Goal: Task Accomplishment & Management: Manage account settings

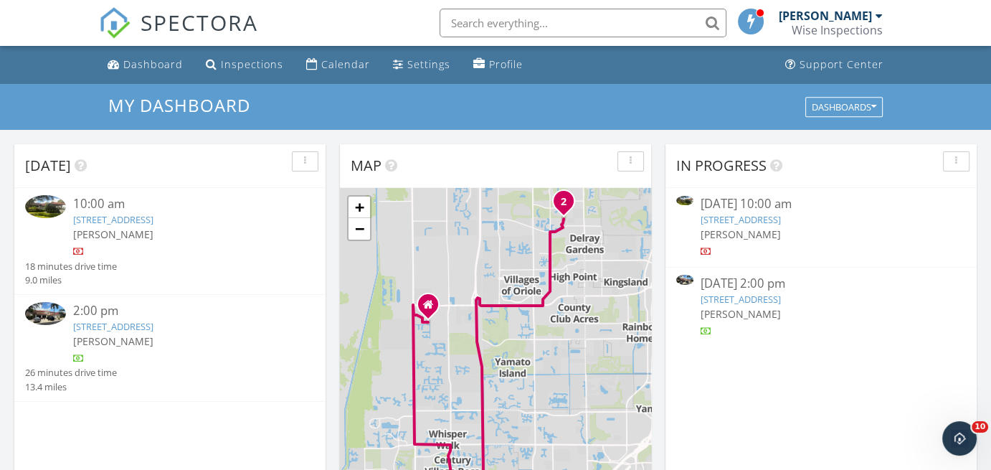
click at [153, 222] on link "21481 Cypress Hammock Dr Unit 31B, Boca Raton, FL 33428" at bounding box center [113, 219] width 80 height 13
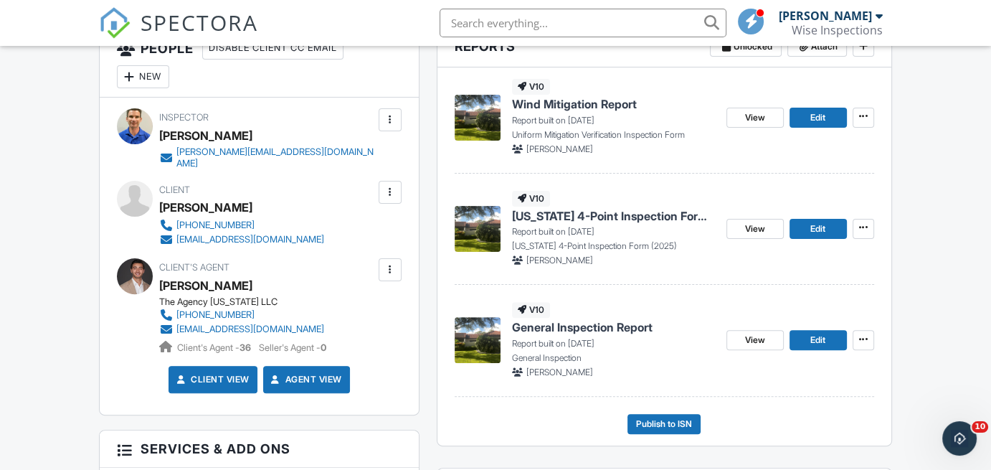
scroll to position [404, 0]
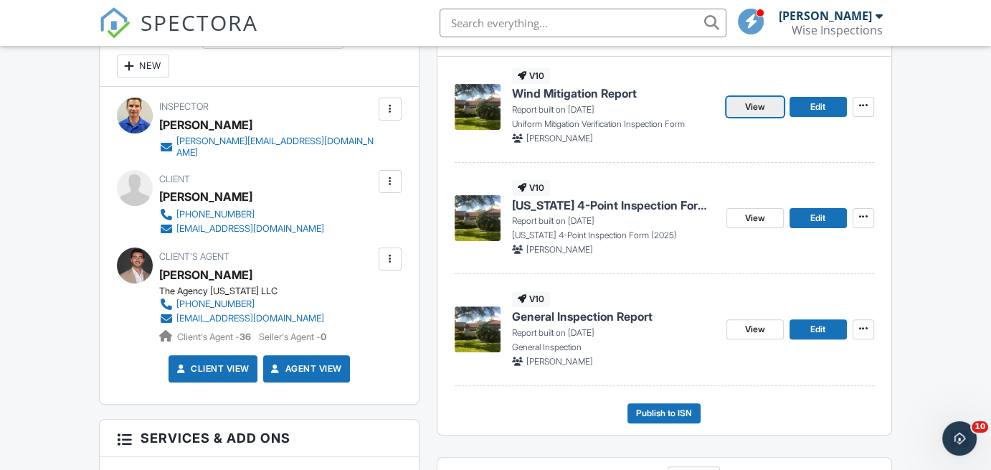
click at [741, 111] on link "View" at bounding box center [754, 107] width 57 height 20
click at [740, 329] on link "View" at bounding box center [754, 329] width 57 height 20
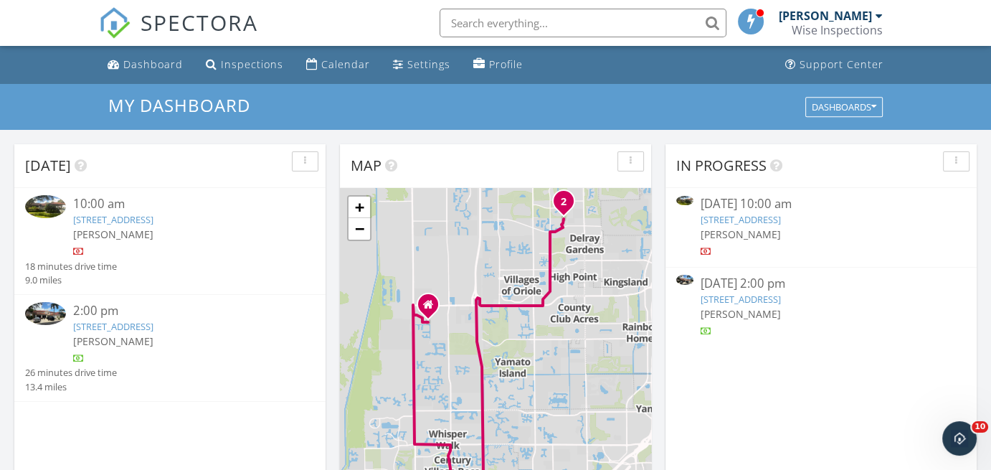
click at [153, 223] on link "21481 Cypress Hammock Dr Unit 31B, Boca Raton, FL 33428" at bounding box center [113, 219] width 80 height 13
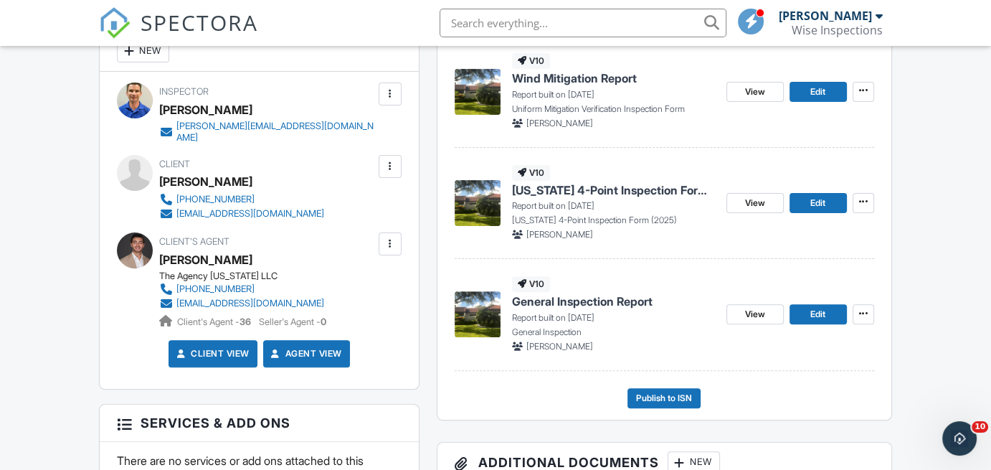
scroll to position [430, 0]
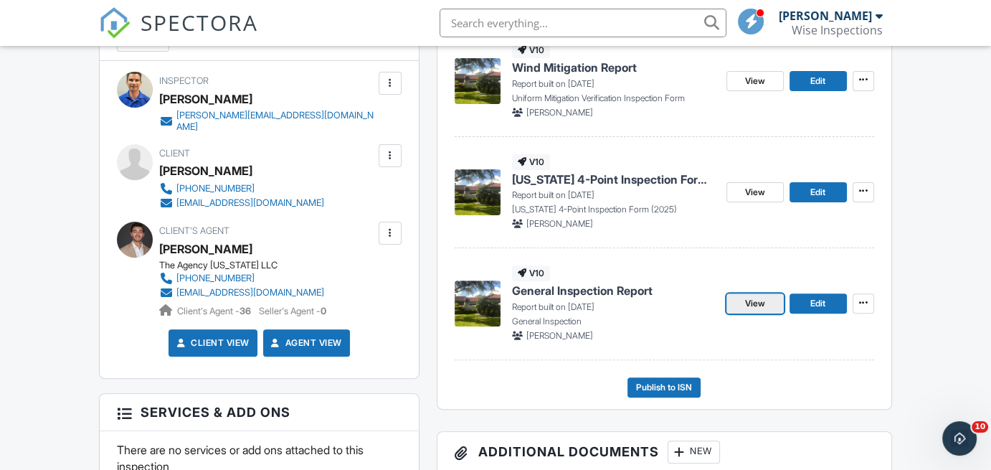
click at [734, 308] on link "View" at bounding box center [754, 303] width 57 height 20
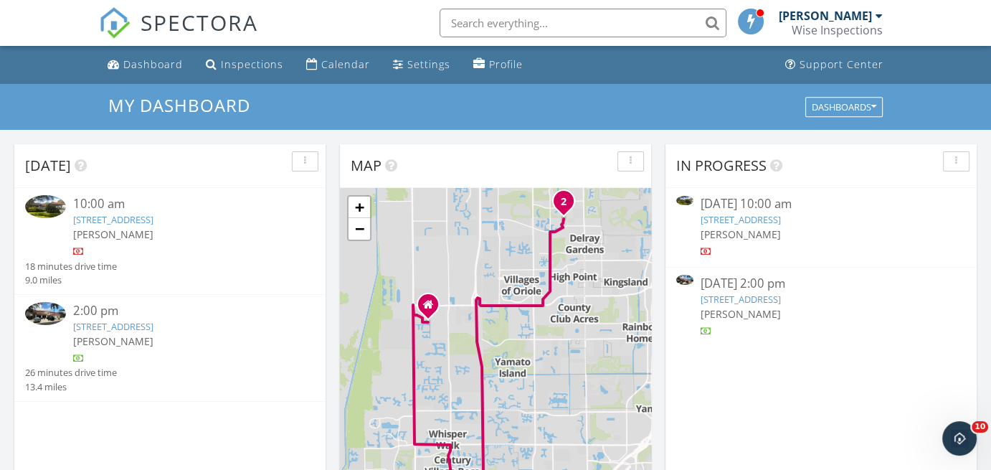
click at [153, 224] on link "[STREET_ADDRESS]" at bounding box center [113, 219] width 80 height 13
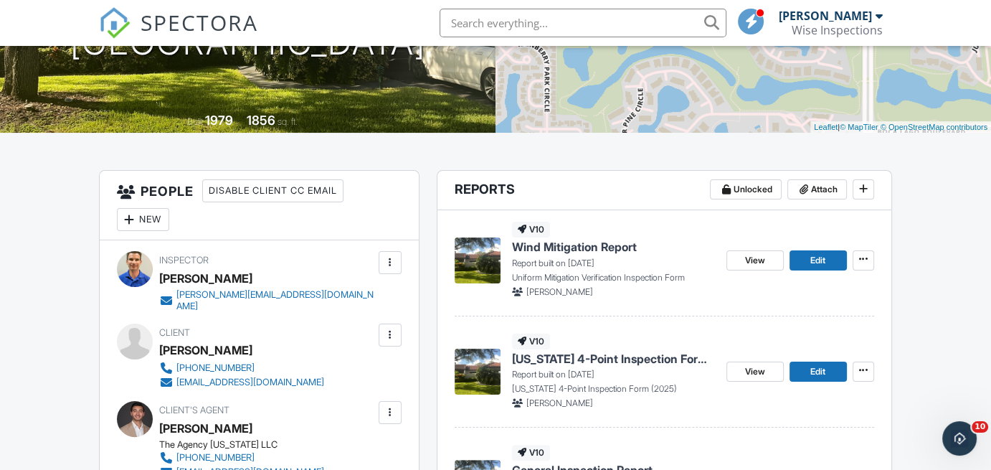
scroll to position [272, 0]
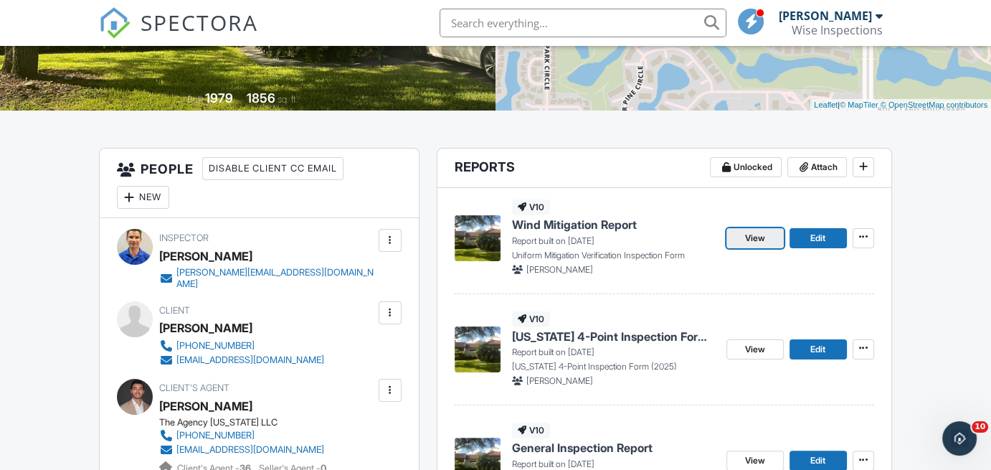
click at [749, 232] on span "View" at bounding box center [755, 238] width 20 height 14
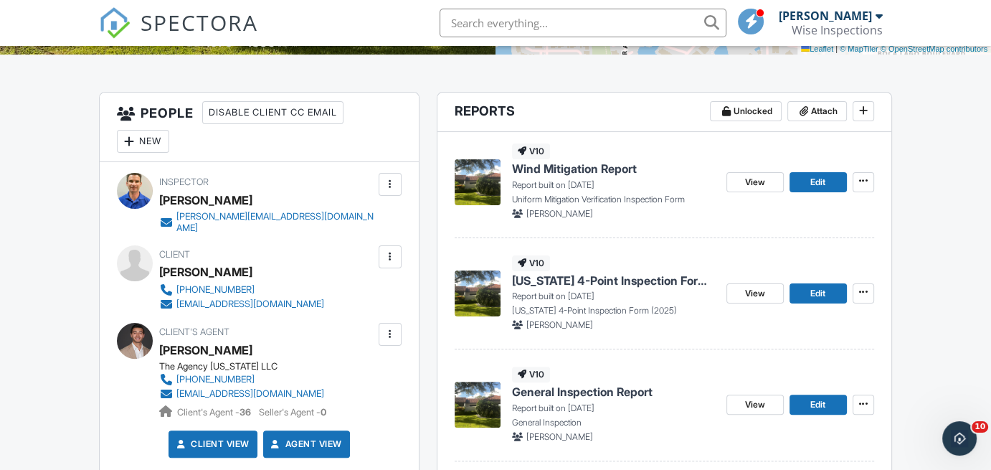
scroll to position [335, 0]
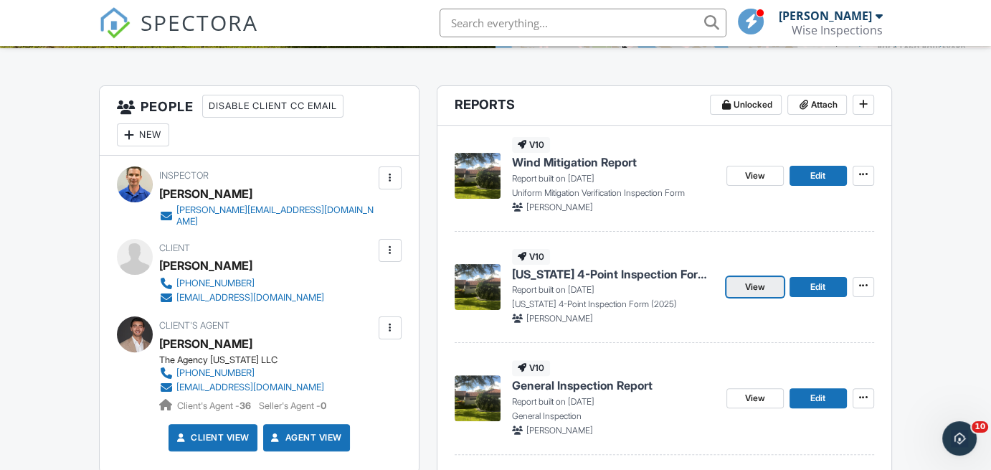
click at [738, 286] on link "View" at bounding box center [754, 287] width 57 height 20
click at [744, 295] on link "View" at bounding box center [754, 287] width 57 height 20
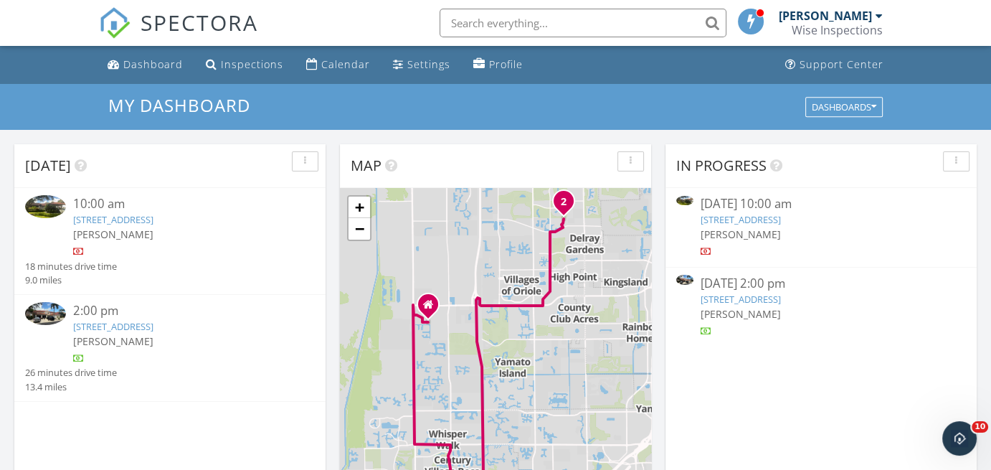
click at [153, 333] on link "[STREET_ADDRESS]" at bounding box center [113, 326] width 80 height 13
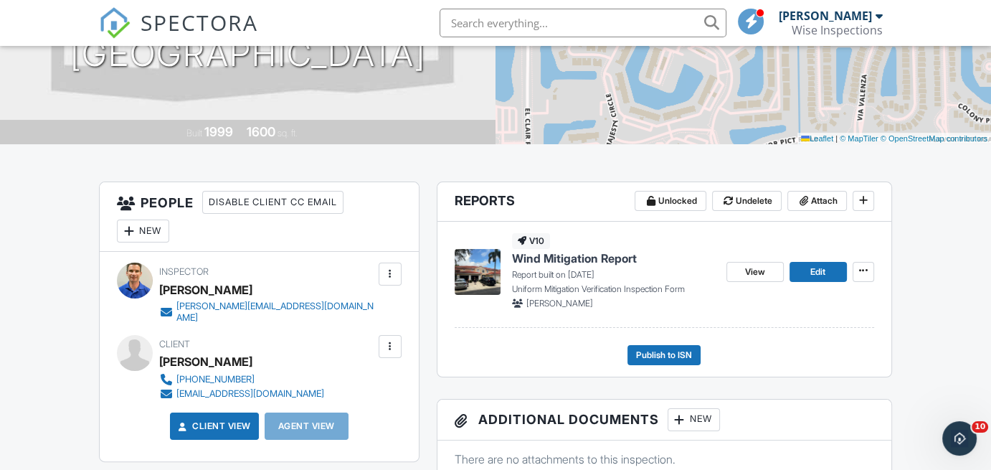
scroll to position [245, 0]
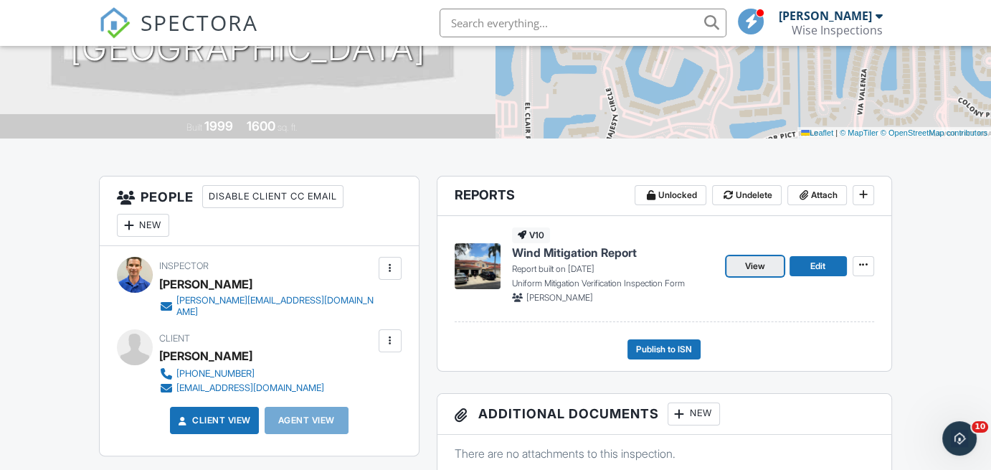
click at [749, 270] on span "View" at bounding box center [755, 266] width 20 height 14
click at [734, 267] on link "View" at bounding box center [754, 266] width 57 height 20
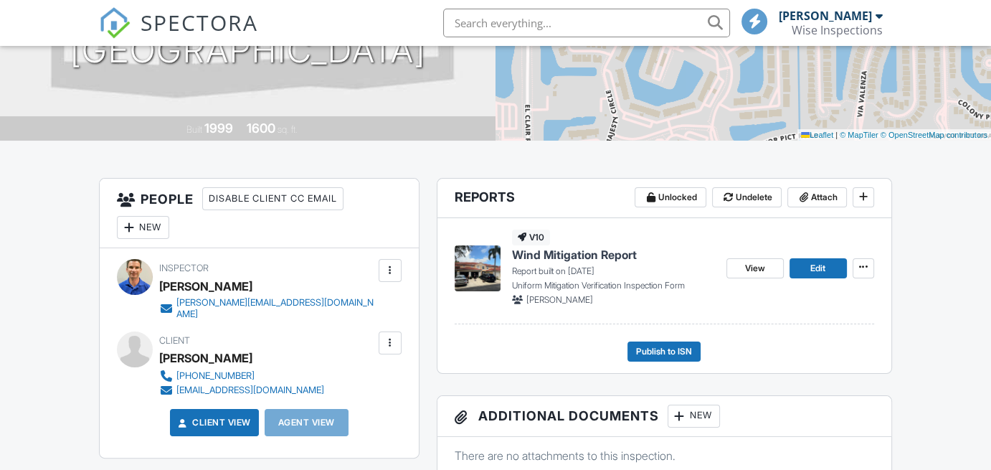
scroll to position [242, 0]
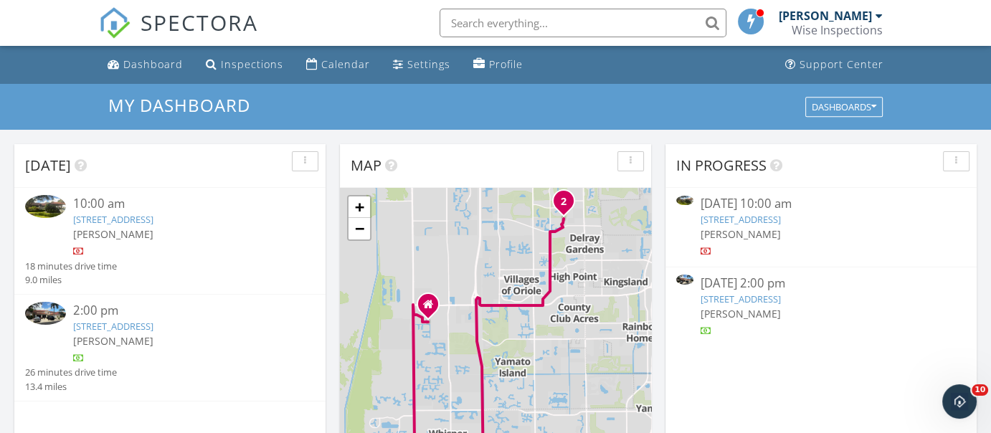
scroll to position [7, 7]
click at [153, 219] on link "[STREET_ADDRESS]" at bounding box center [113, 219] width 80 height 13
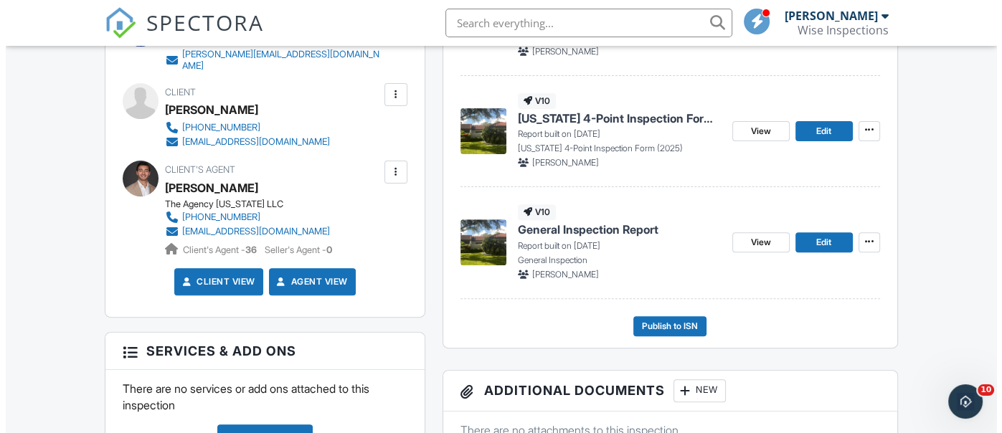
scroll to position [493, 0]
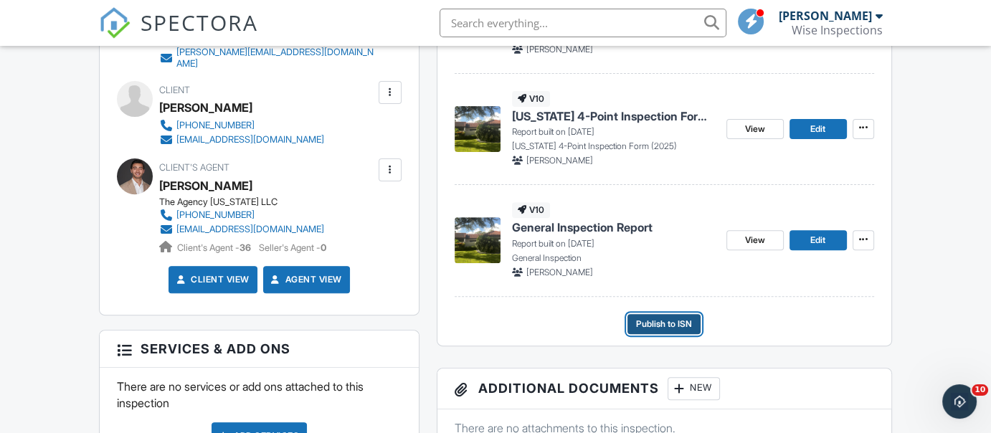
click at [658, 325] on span "Publish to ISN" at bounding box center [664, 324] width 56 height 14
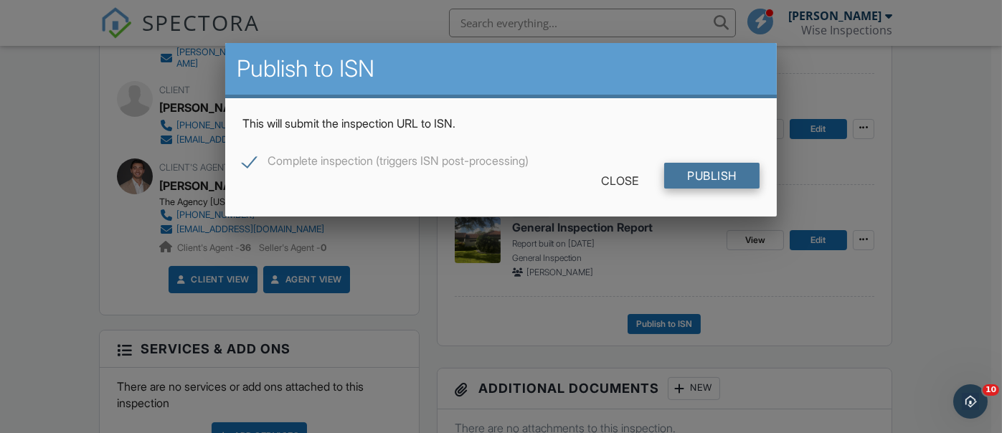
click at [686, 176] on input "Publish" at bounding box center [711, 176] width 95 height 26
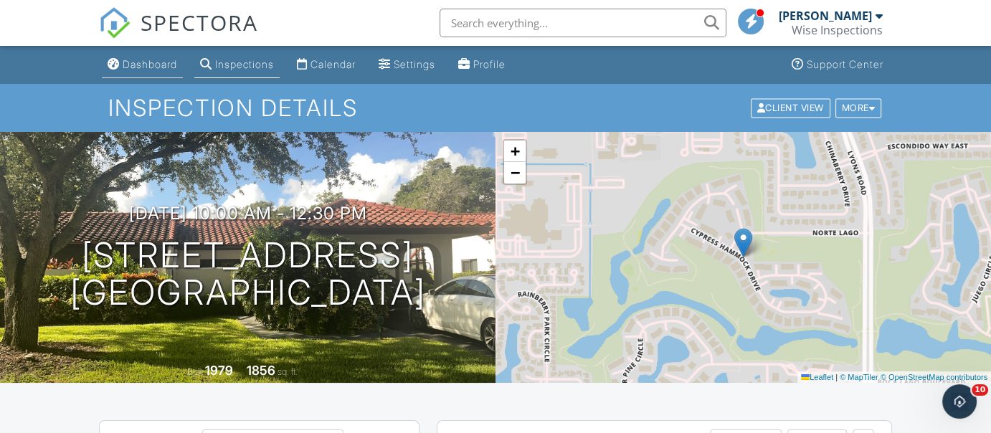
click at [122, 65] on link "Dashboard" at bounding box center [142, 65] width 81 height 27
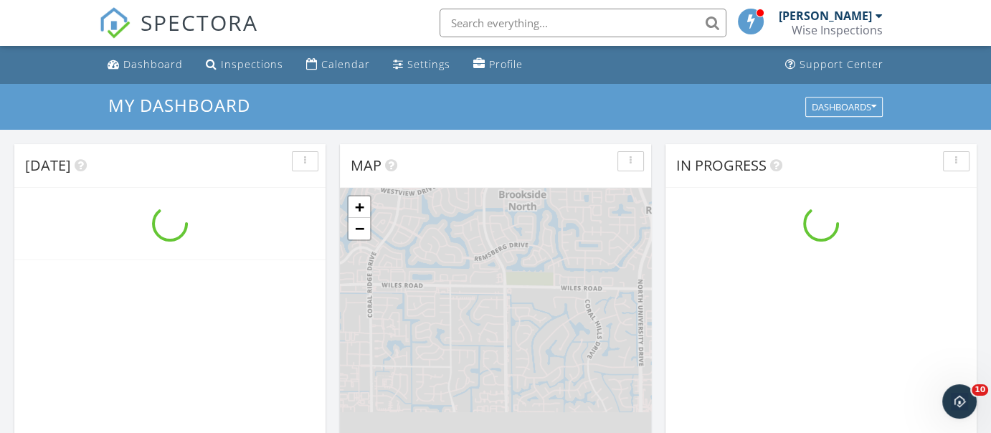
scroll to position [1327, 1013]
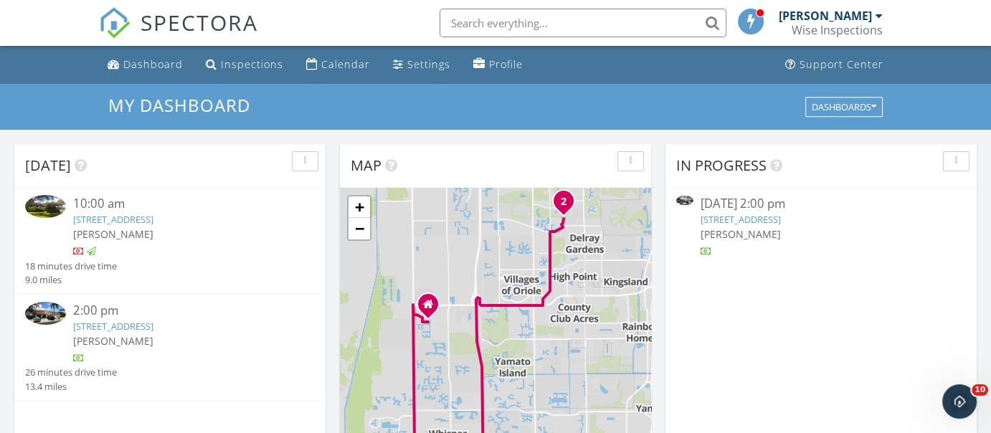
click at [153, 333] on link "[STREET_ADDRESS]" at bounding box center [113, 326] width 80 height 13
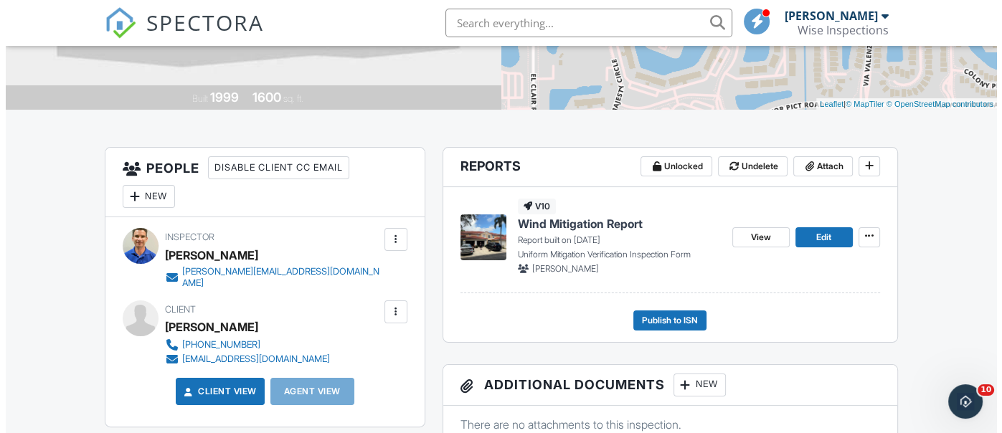
scroll to position [287, 0]
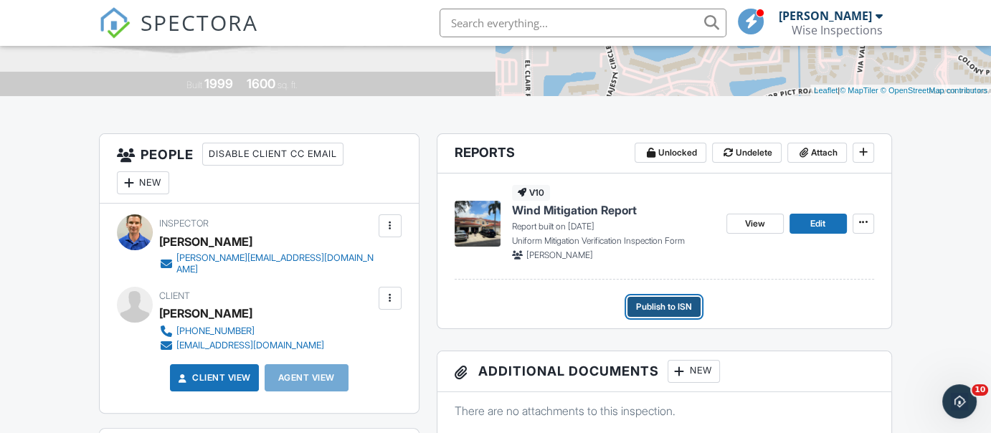
click at [655, 306] on span "Publish to ISN" at bounding box center [664, 307] width 56 height 14
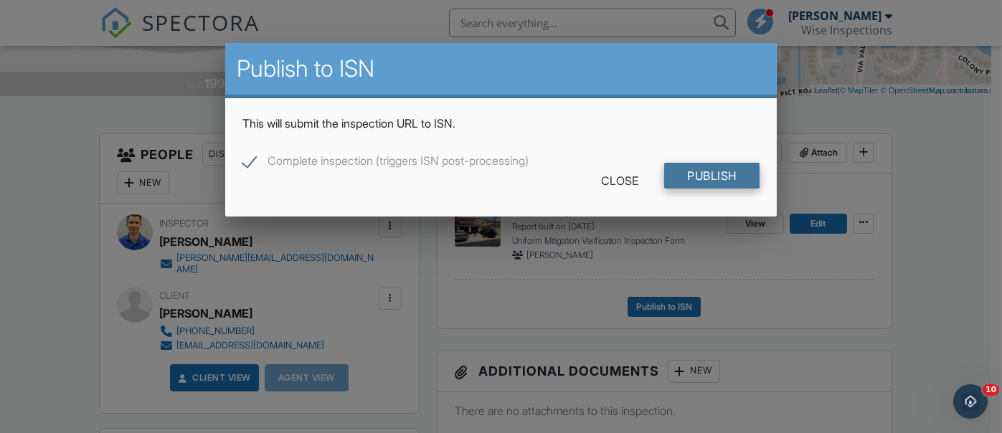
click at [691, 174] on input "Publish" at bounding box center [711, 176] width 95 height 26
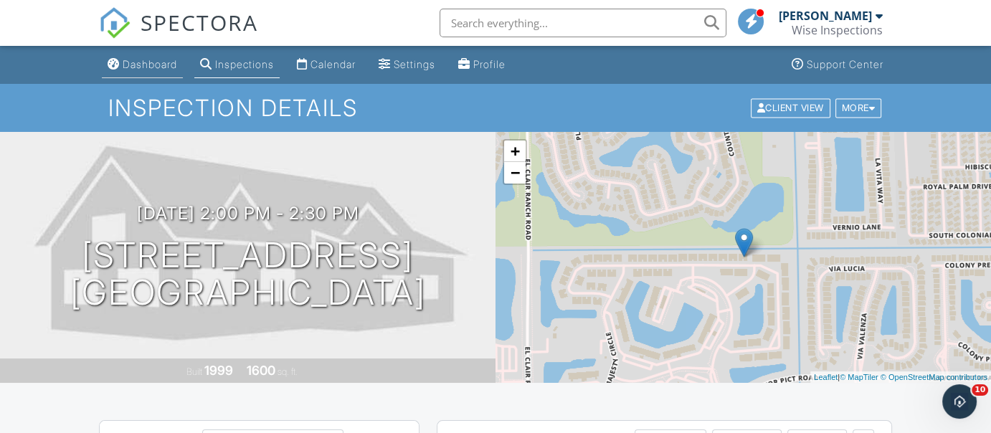
click at [168, 59] on div "Dashboard" at bounding box center [150, 64] width 54 height 12
